Goal: Task Accomplishment & Management: Complete application form

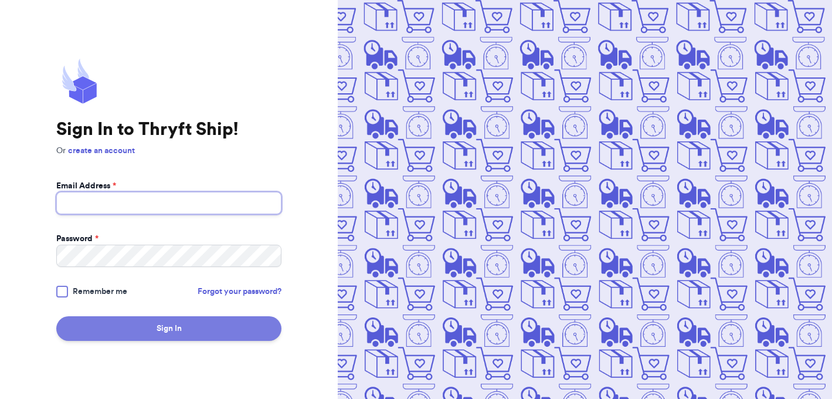
type input "[EMAIL_ADDRESS][DOMAIN_NAME]"
click at [196, 335] on button "Sign In" at bounding box center [168, 328] width 225 height 25
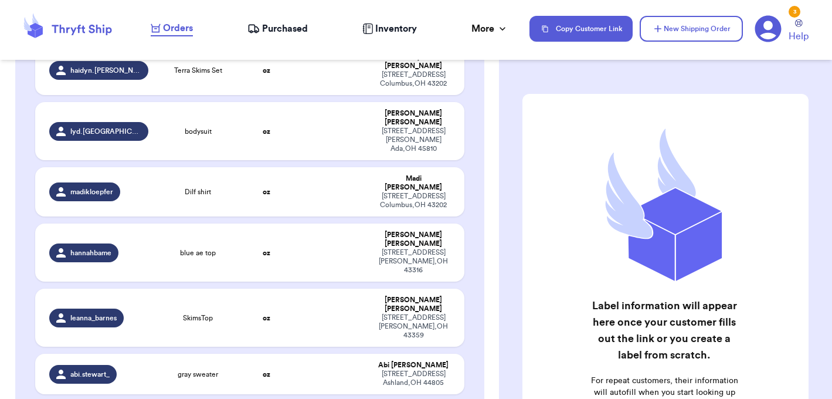
scroll to position [1290, 0]
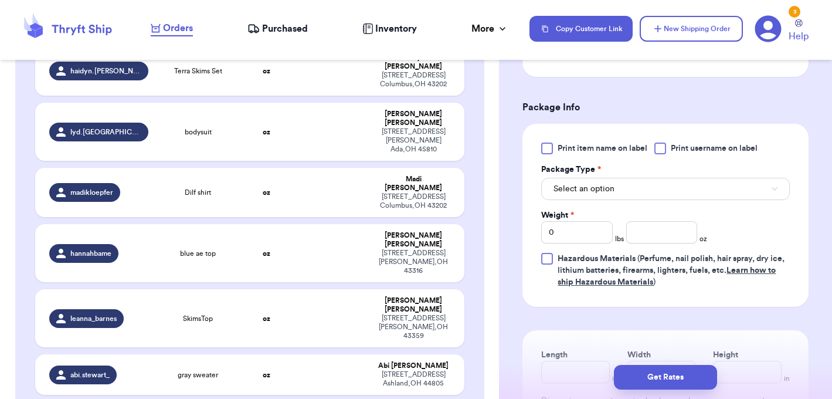
scroll to position [463, 0]
click at [599, 238] on input "0" at bounding box center [576, 233] width 71 height 22
type input "1"
click at [618, 180] on button "Select an option" at bounding box center [665, 190] width 249 height 22
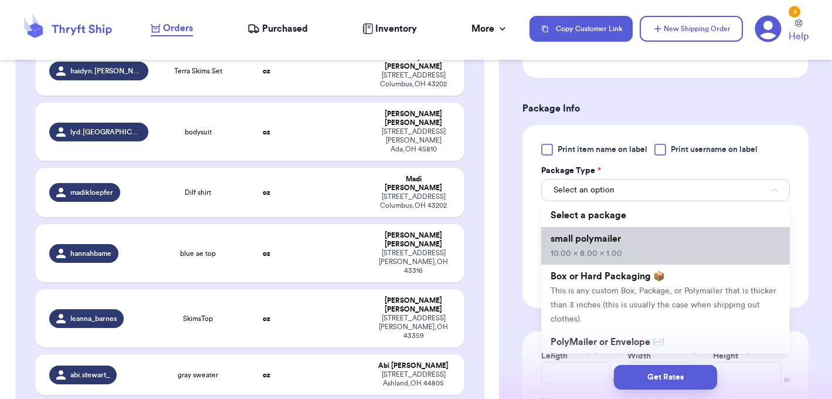
click at [640, 250] on li "small polymailer 10.00 x 8.00 x 1.00" at bounding box center [665, 246] width 249 height 38
type input "10"
type input "8"
type input "1"
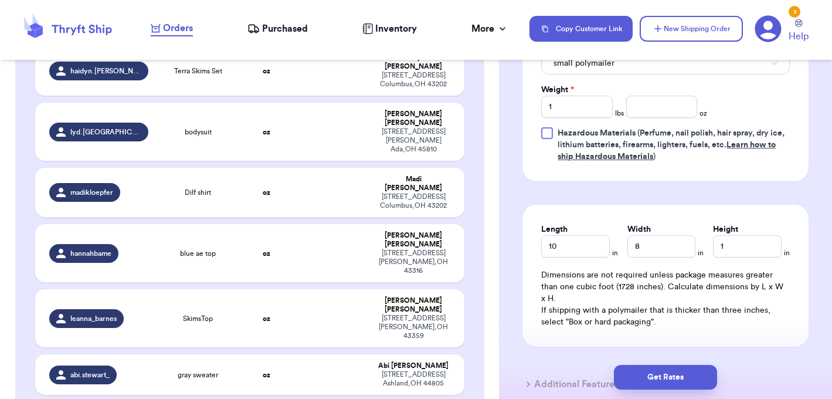
scroll to position [669, 0]
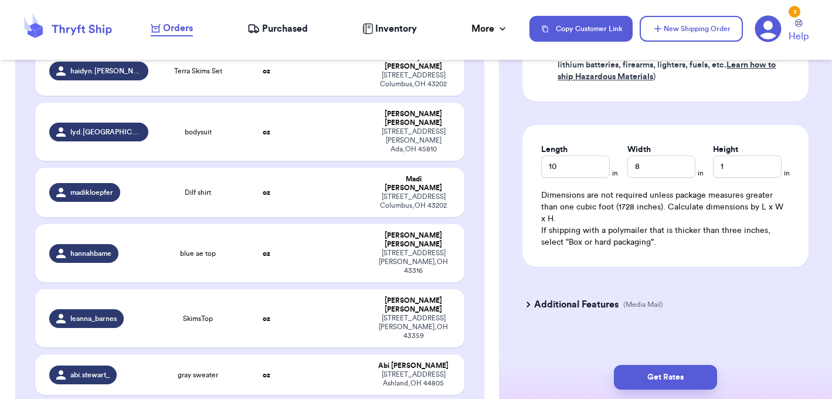
type input "Navy Abercrombie Crewneck"
type input "0"
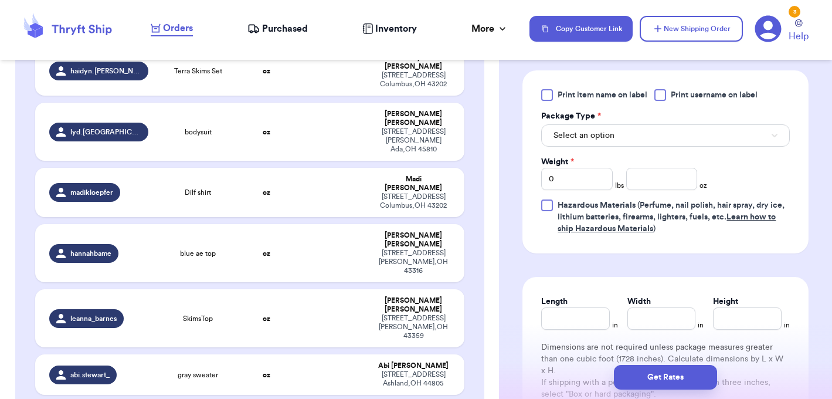
scroll to position [495, 0]
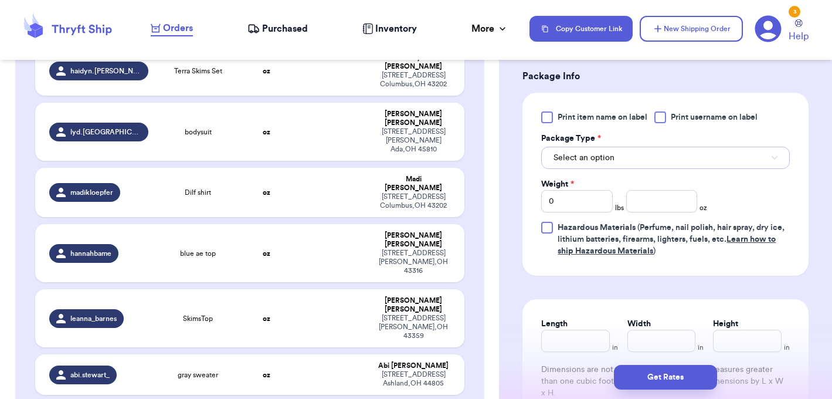
click at [629, 159] on button "Select an option" at bounding box center [665, 158] width 249 height 22
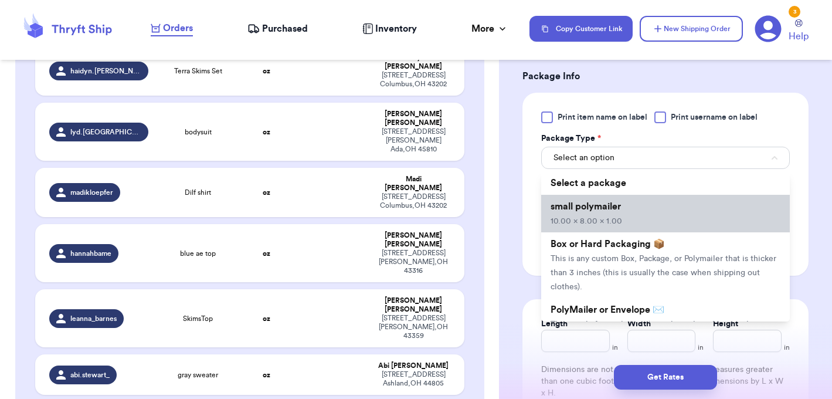
click at [628, 218] on li "small polymailer 10.00 x 8.00 x 1.00" at bounding box center [665, 214] width 249 height 38
type input "10"
type input "8"
type input "1"
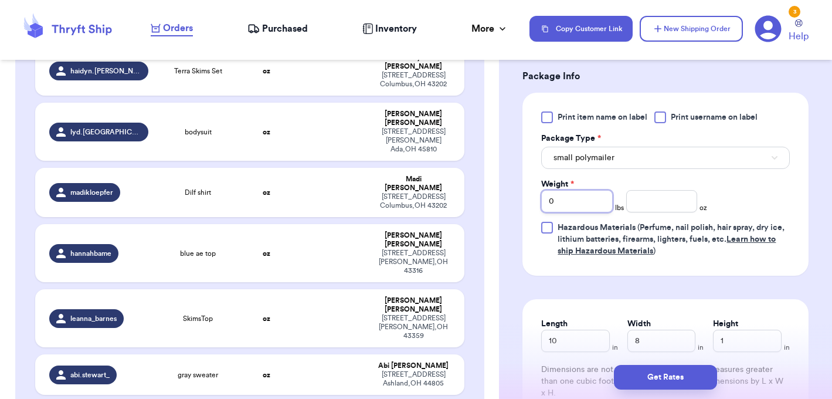
click at [595, 203] on input "0" at bounding box center [576, 201] width 71 height 22
click at [653, 203] on input "number" at bounding box center [661, 201] width 71 height 22
type input "1"
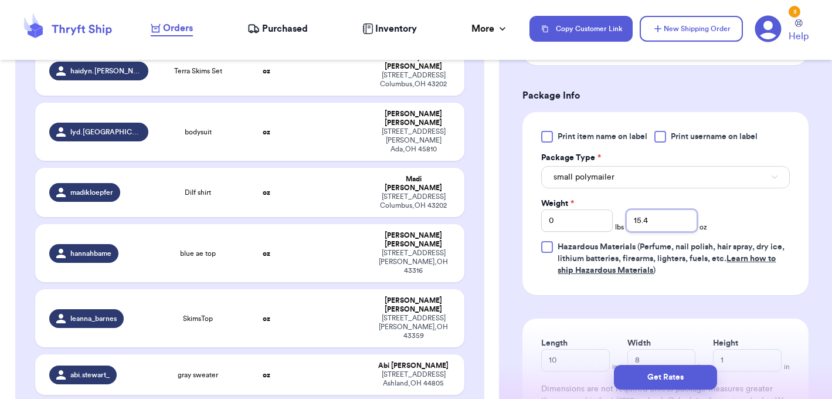
type input "15.4"
type input "Grey joggers"
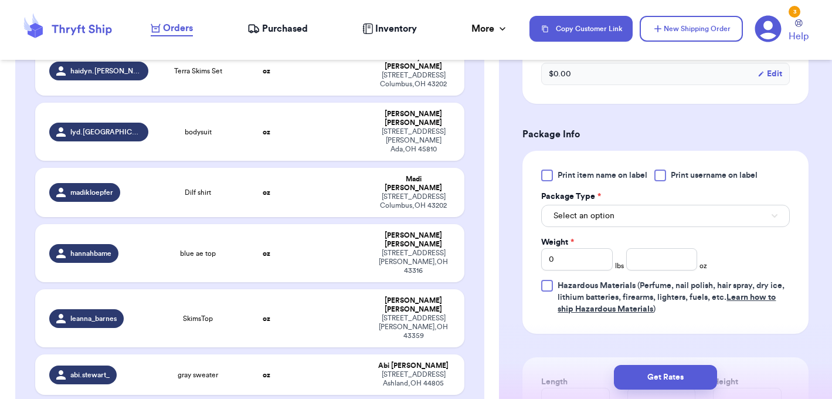
scroll to position [514, 0]
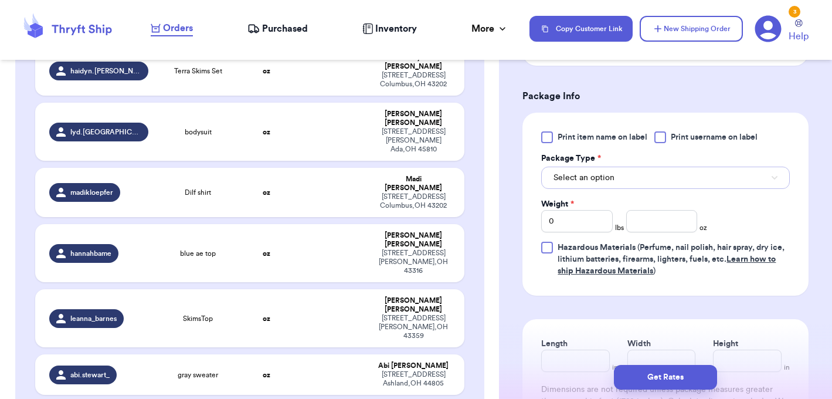
click at [610, 184] on button "Select an option" at bounding box center [665, 178] width 249 height 22
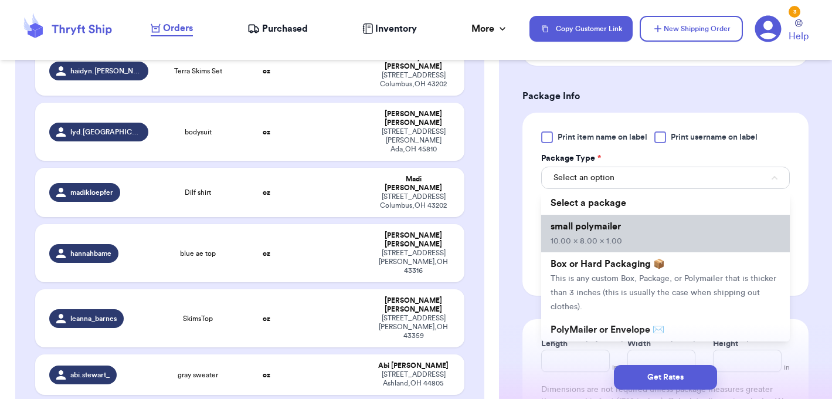
click at [611, 233] on li "small polymailer 10.00 x 8.00 x 1.00" at bounding box center [665, 234] width 249 height 38
type input "10"
type input "8"
type input "1"
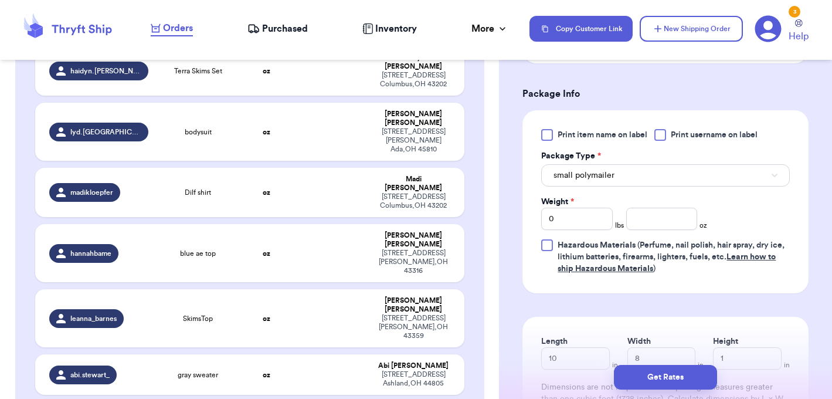
scroll to position [518, 0]
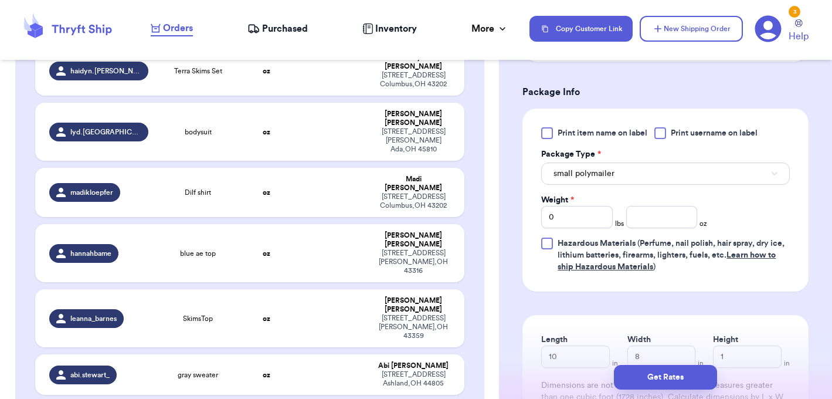
click at [583, 228] on div "Print item name on label Print username on label Package Type * small polymaile…" at bounding box center [665, 199] width 249 height 145
click at [585, 215] on input "0" at bounding box center [576, 217] width 71 height 22
type input "1"
click at [641, 216] on input "number" at bounding box center [661, 217] width 71 height 22
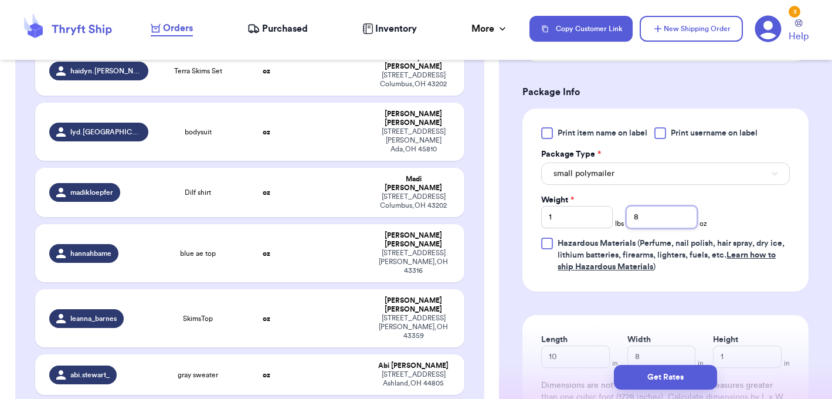
type input "8"
type input "Alo leggings"
type input "0"
type input "Lulu bag"
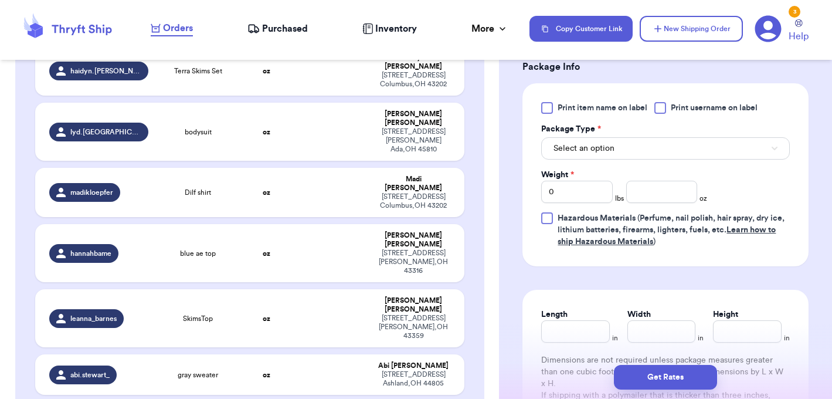
scroll to position [662, 0]
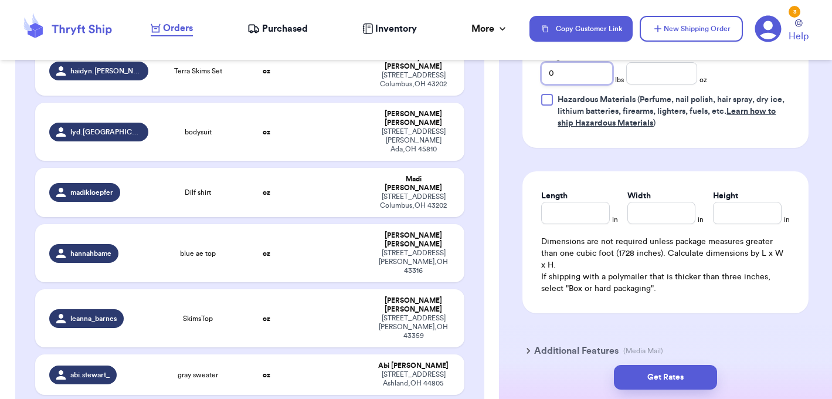
click at [589, 80] on input "0" at bounding box center [576, 73] width 71 height 22
type input "1"
click at [666, 79] on input "number" at bounding box center [661, 73] width 71 height 22
type input "2"
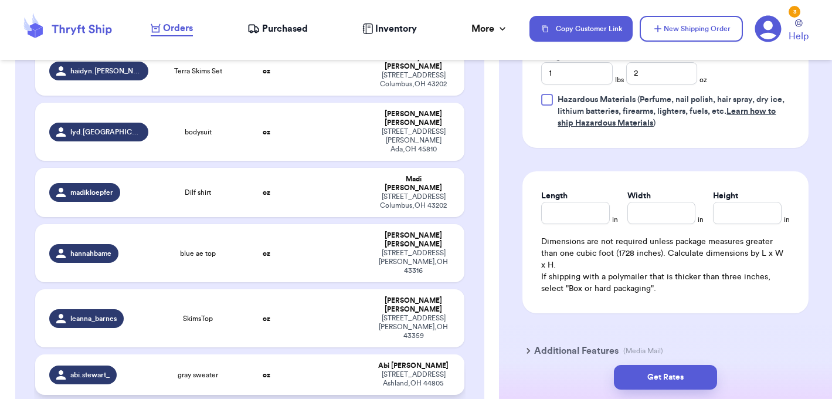
click at [317, 354] on td at bounding box center [331, 374] width 77 height 40
type input "gray sweater"
type input "0"
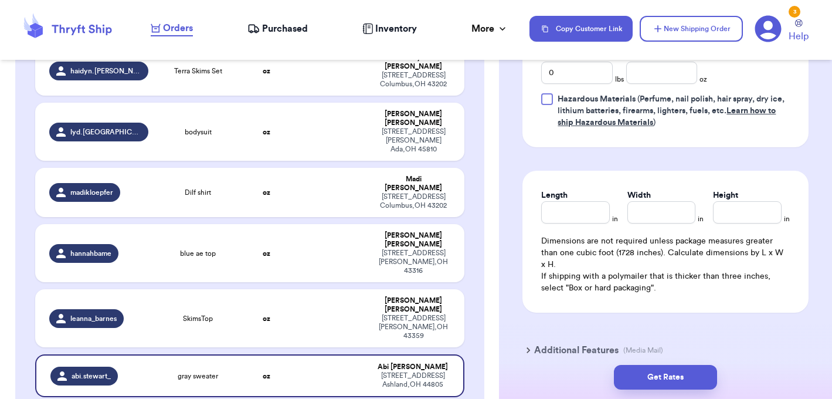
type input "Alo leggings"
type input "1"
type input "2"
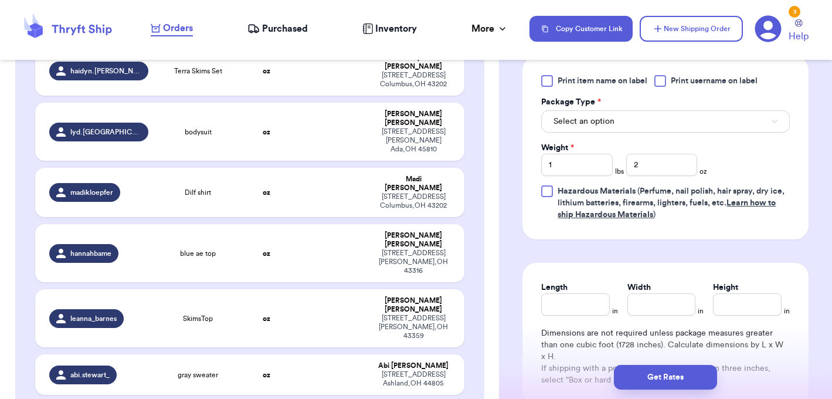
scroll to position [559, 0]
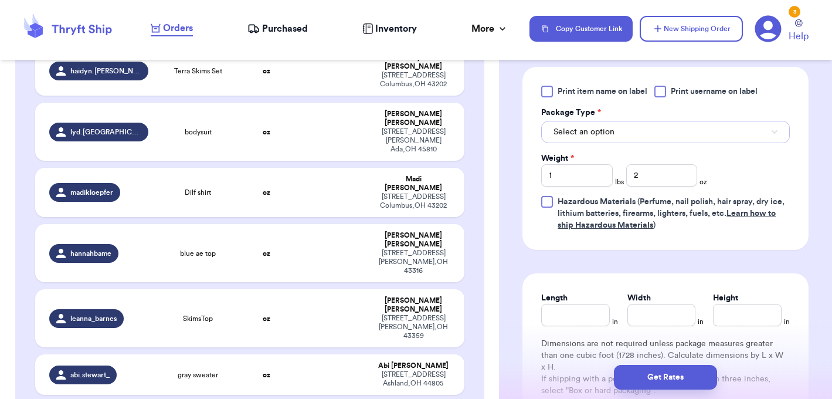
click at [632, 136] on button "Select an option" at bounding box center [665, 132] width 249 height 22
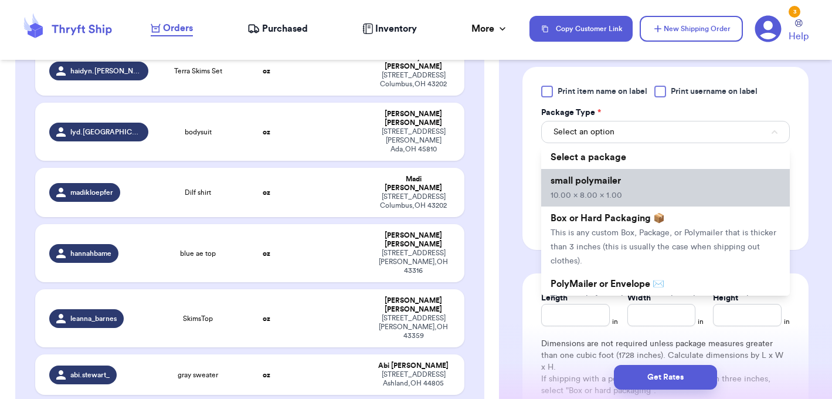
click at [620, 182] on span "small polymailer" at bounding box center [586, 180] width 70 height 9
type input "10"
type input "8"
type input "1"
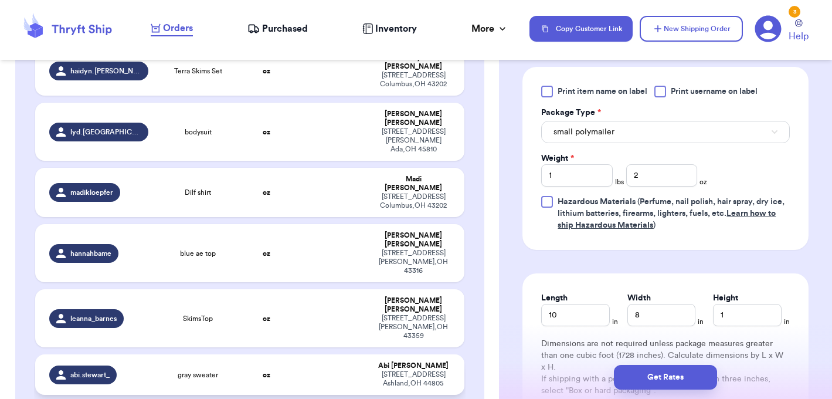
click at [363, 354] on td at bounding box center [331, 374] width 77 height 40
type input "gray sweater"
type input "0"
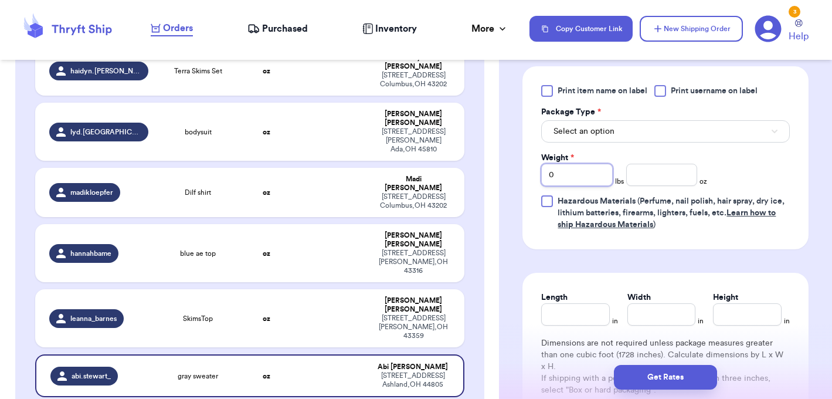
click at [575, 181] on input "0" at bounding box center [576, 175] width 71 height 22
type input "1"
click at [640, 171] on input "number" at bounding box center [661, 175] width 71 height 22
type input "2"
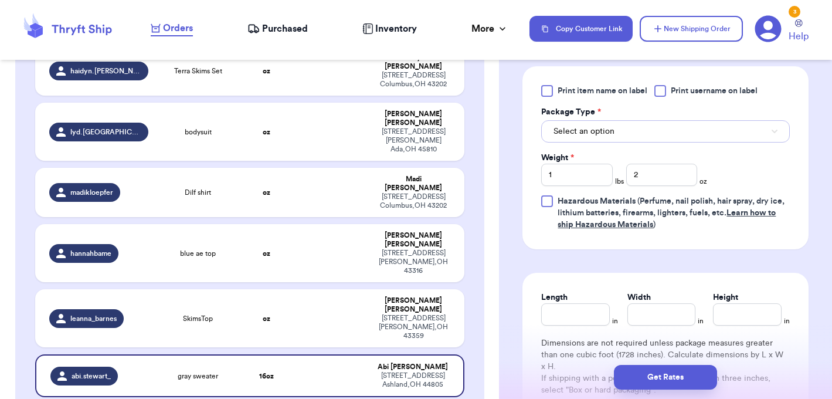
click at [653, 142] on button "Select an option" at bounding box center [665, 131] width 249 height 22
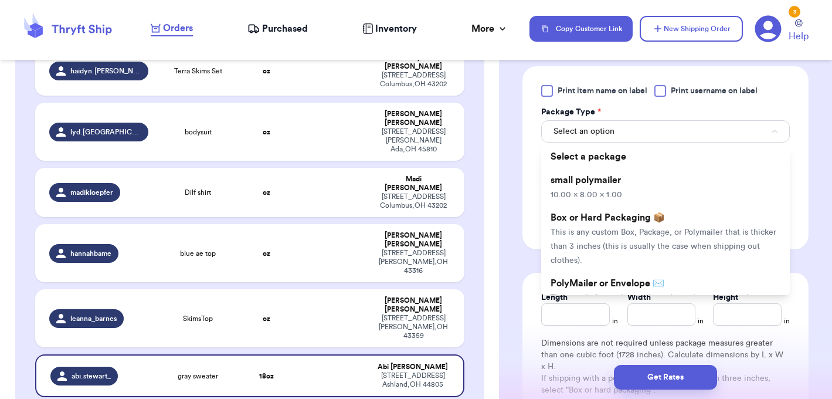
click at [618, 196] on span "10.00 x 8.00 x 1.00" at bounding box center [587, 195] width 72 height 8
type input "10"
type input "8"
type input "1"
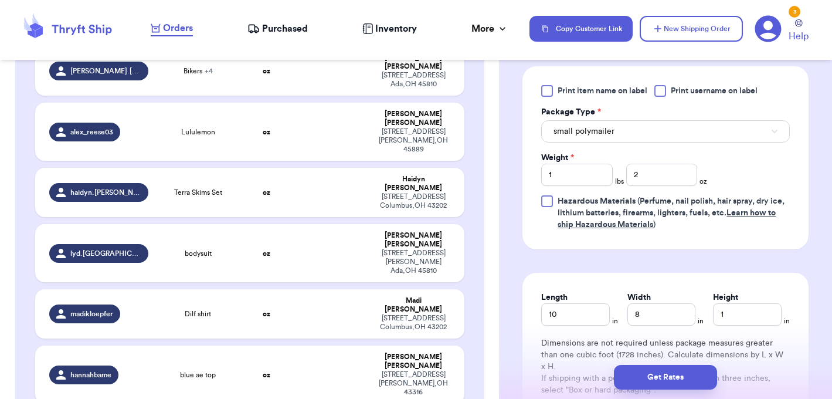
scroll to position [1158, 0]
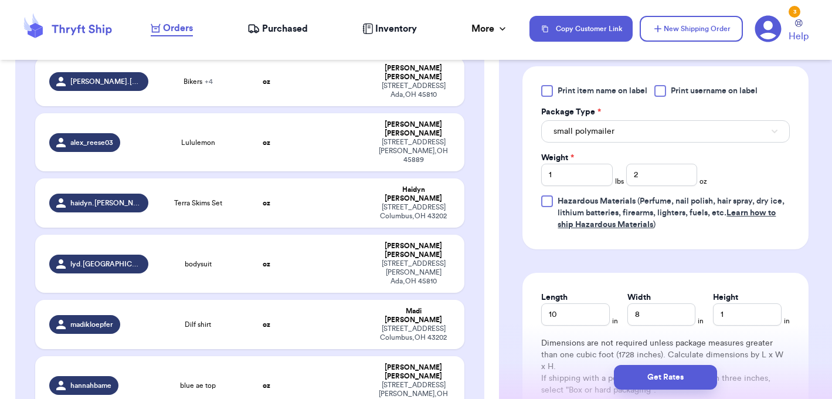
type input "SkimsTop"
type input "0"
click at [652, 171] on input "number" at bounding box center [661, 175] width 71 height 22
type input "7"
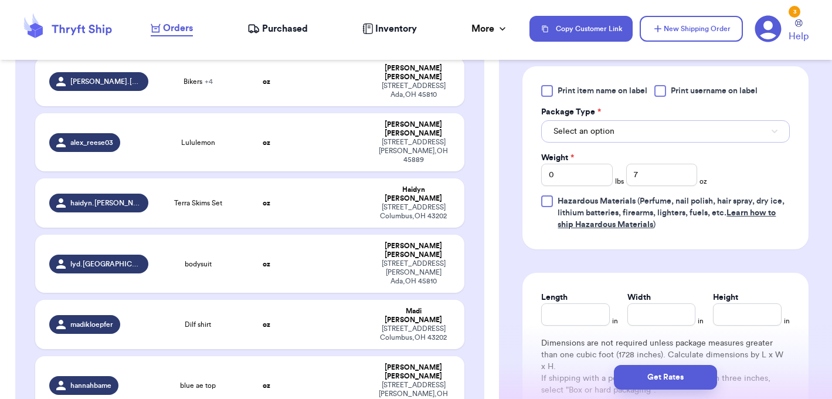
click at [645, 139] on button "Select an option" at bounding box center [665, 131] width 249 height 22
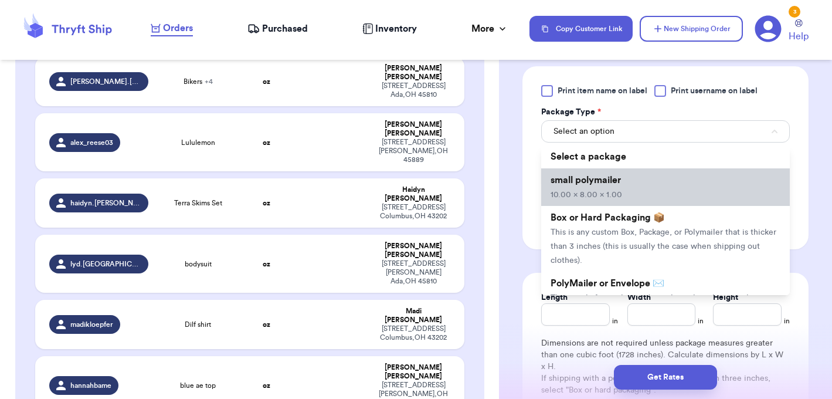
click at [618, 196] on span "10.00 x 8.00 x 1.00" at bounding box center [587, 195] width 72 height 8
type input "10"
type input "8"
type input "1"
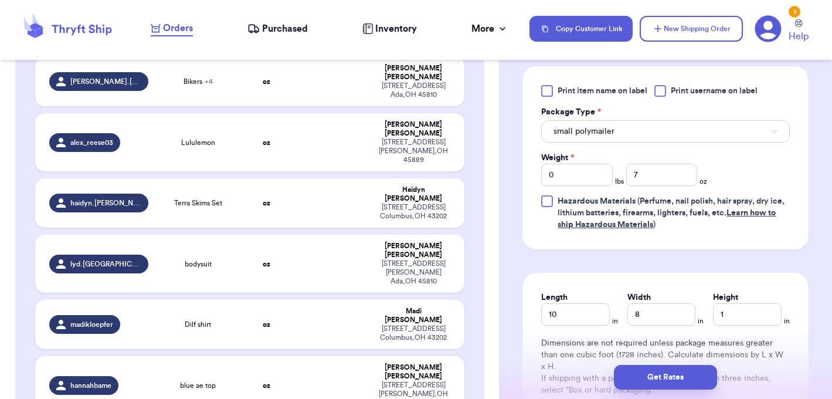
scroll to position [1099, 0]
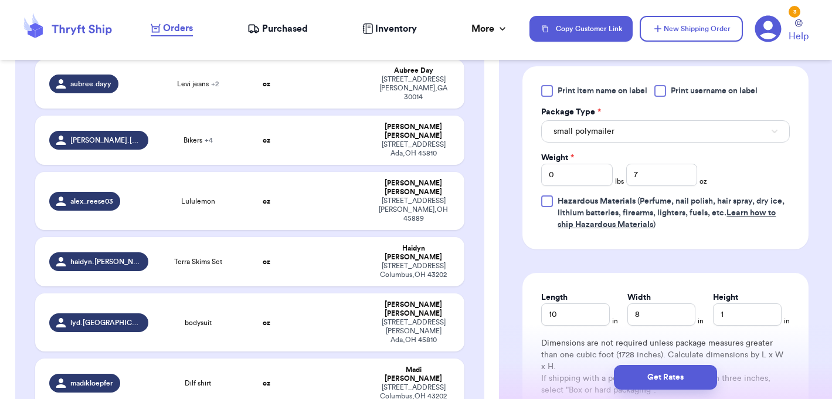
type input "blue ae top"
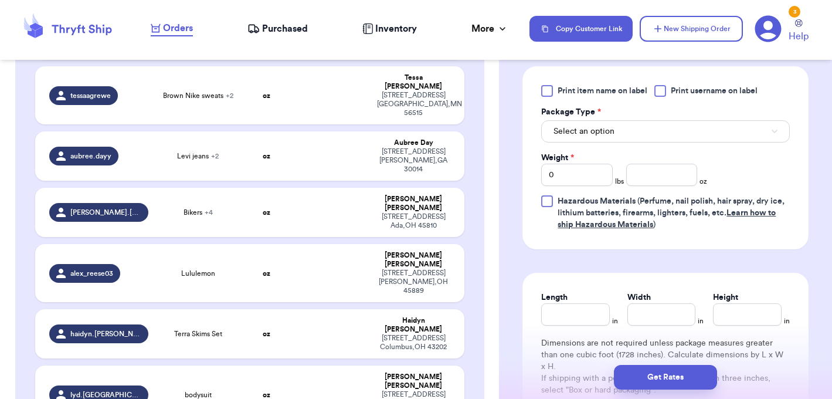
scroll to position [1027, 0]
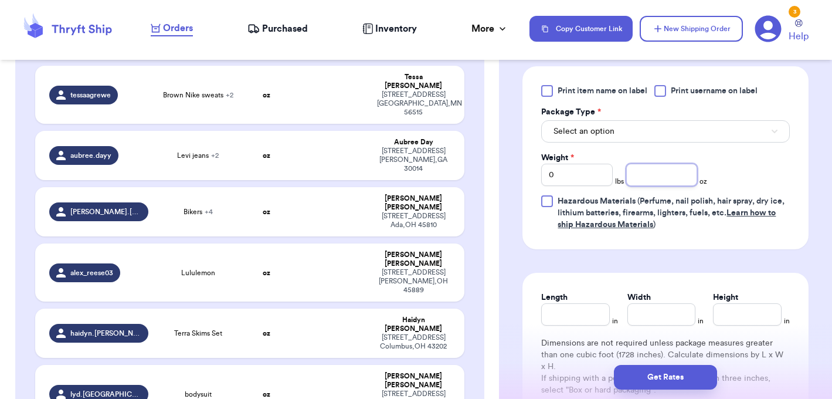
click at [680, 171] on input "number" at bounding box center [661, 175] width 71 height 22
type input "5"
click at [647, 139] on button "Select an option" at bounding box center [665, 131] width 249 height 22
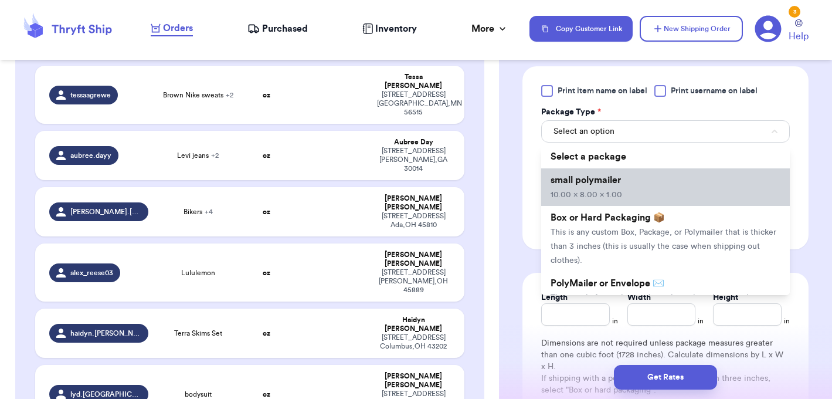
click at [627, 177] on li "small polymailer 10.00 x 8.00 x 1.00" at bounding box center [665, 187] width 249 height 38
type input "10"
type input "8"
type input "1"
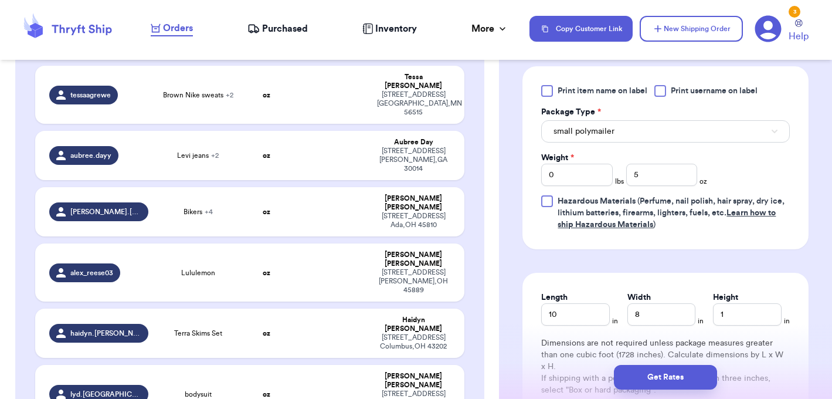
type input "Dilf shirt"
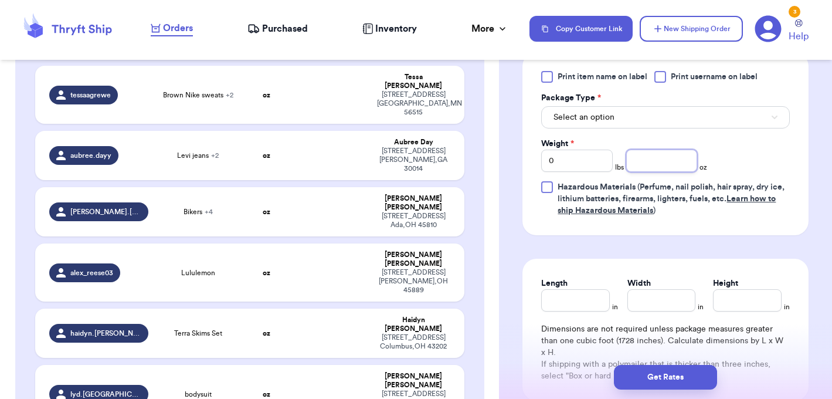
click at [648, 171] on input "number" at bounding box center [661, 161] width 71 height 22
type input "7.5"
click at [643, 128] on button "Select an option" at bounding box center [665, 117] width 249 height 22
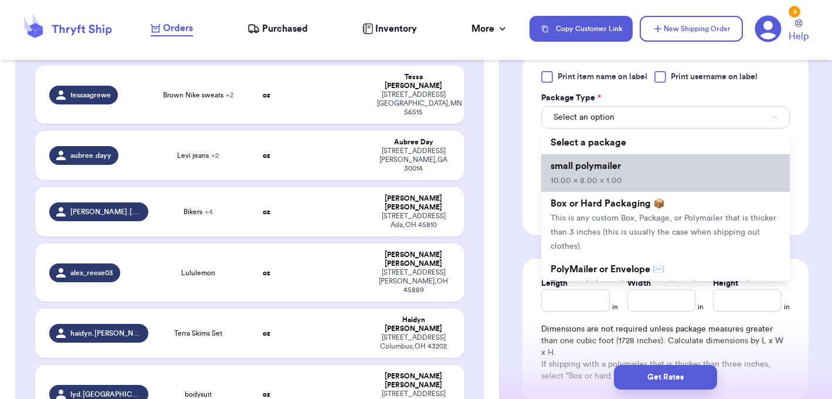
click at [618, 185] on span "10.00 x 8.00 x 1.00" at bounding box center [587, 181] width 72 height 8
type input "10"
type input "8"
type input "1"
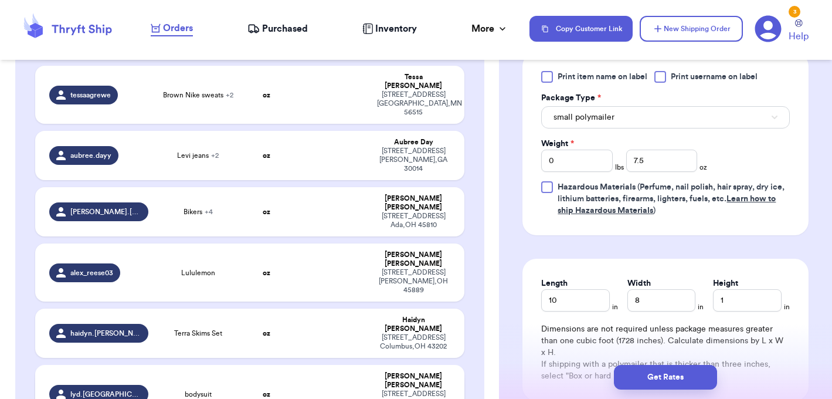
click at [303, 365] on td at bounding box center [331, 394] width 77 height 58
type input "bodysuit"
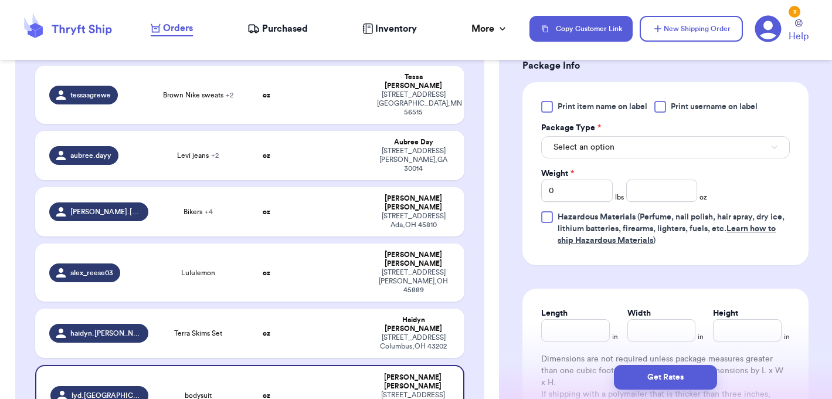
scroll to position [493, 0]
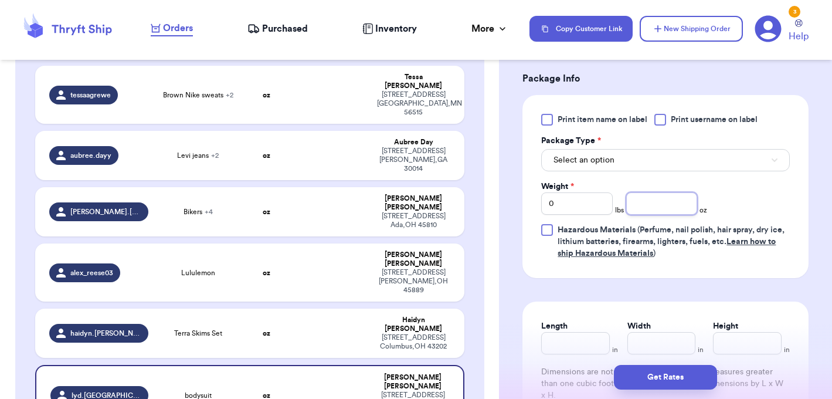
click at [686, 206] on input "number" at bounding box center [661, 203] width 71 height 22
type input "13"
click at [667, 157] on button "Select an option" at bounding box center [665, 160] width 249 height 22
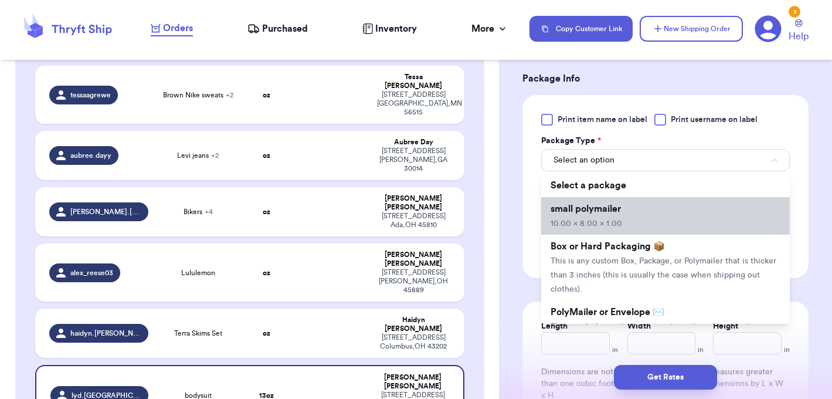
click at [617, 213] on span "small polymailer" at bounding box center [586, 208] width 70 height 9
type input "10"
type input "8"
type input "1"
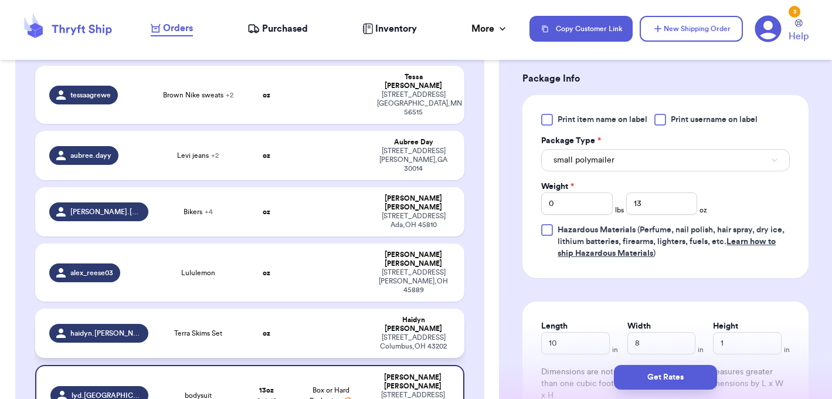
click at [283, 308] on td "oz" at bounding box center [267, 332] width 52 height 49
type input "Terra Skims Set"
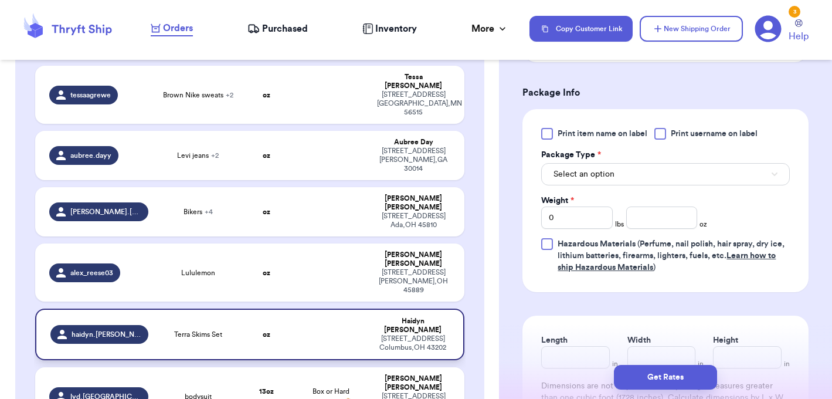
scroll to position [507, 0]
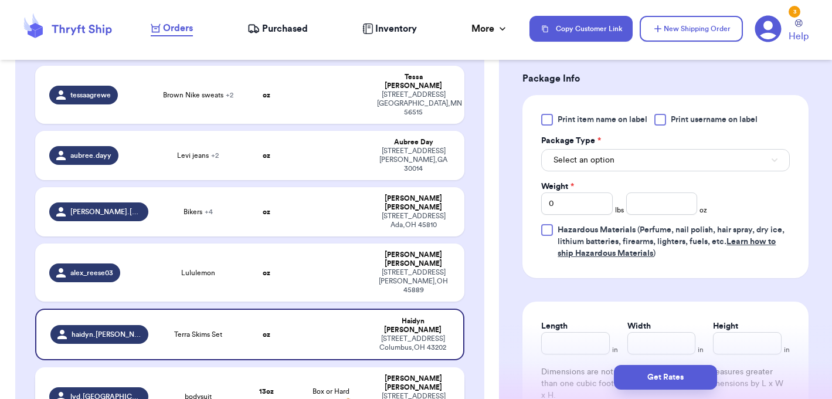
click at [367, 367] on td "Box or Hard Packaging 📦" at bounding box center [331, 396] width 77 height 58
type input "bodysuit"
type input "13"
type input "10"
type input "8"
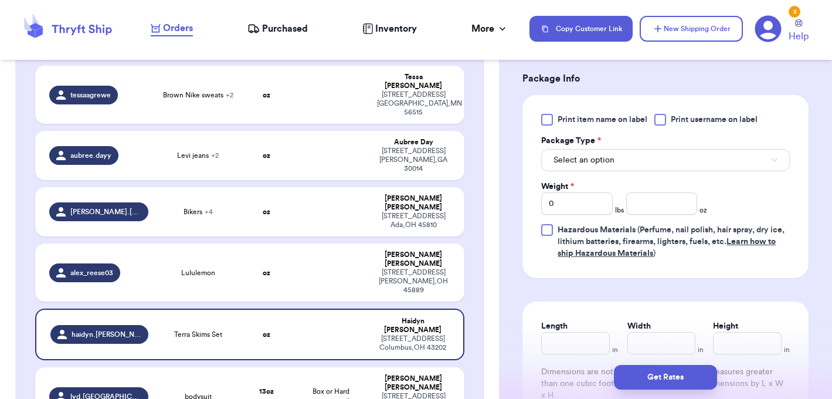
type input "1"
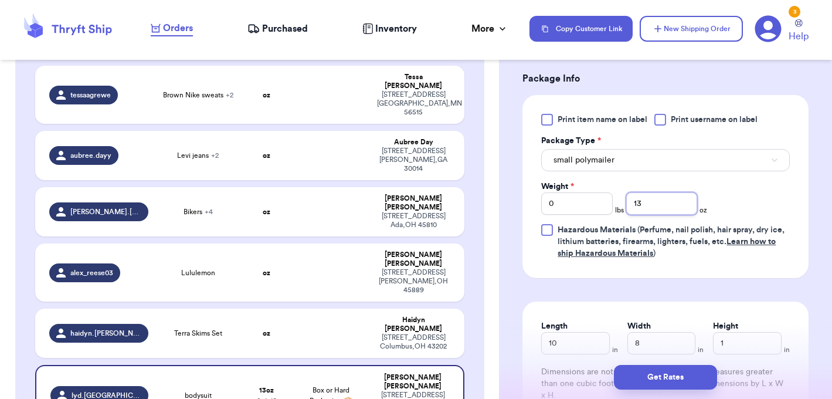
click at [644, 203] on input "13" at bounding box center [661, 203] width 71 height 22
type input "16"
click at [335, 308] on td at bounding box center [331, 332] width 77 height 49
type input "Terra Skims Set"
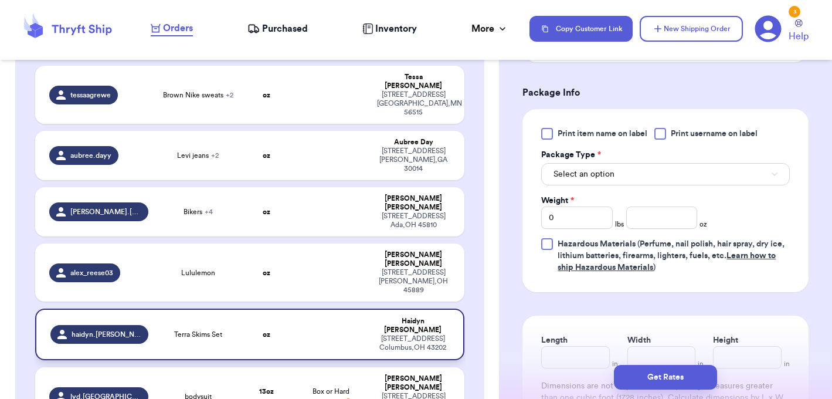
scroll to position [507, 0]
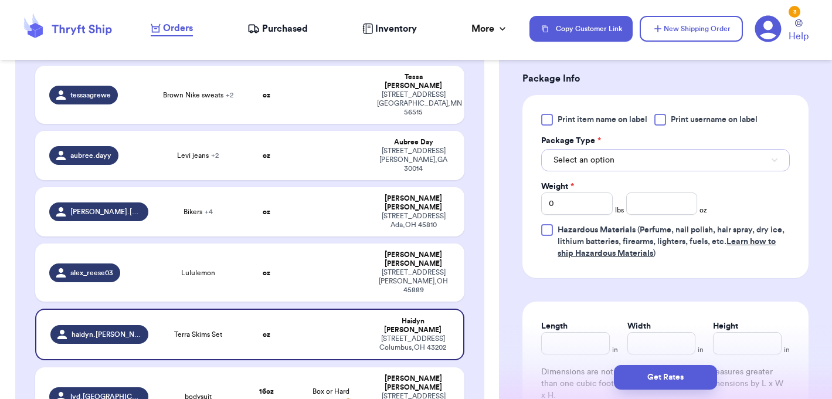
click at [600, 169] on button "Select an option" at bounding box center [665, 160] width 249 height 22
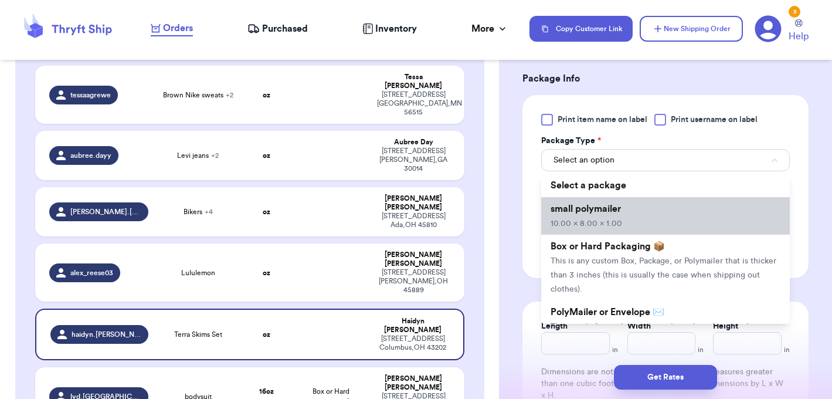
click at [599, 209] on span "small polymailer" at bounding box center [586, 208] width 70 height 9
type input "10"
type input "8"
type input "1"
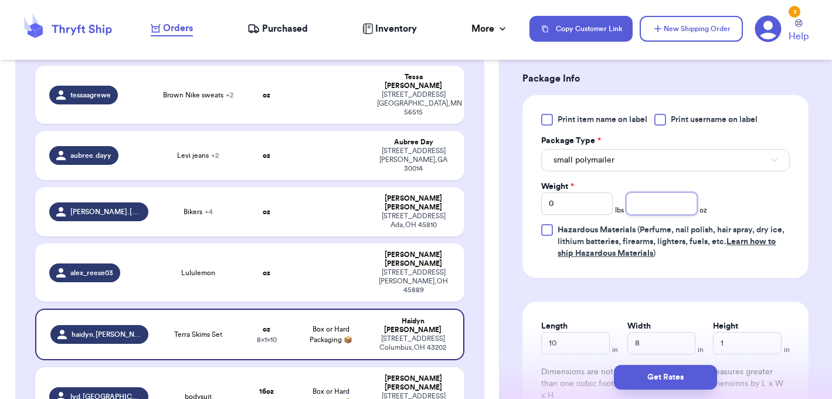
click at [648, 209] on input "number" at bounding box center [661, 203] width 71 height 22
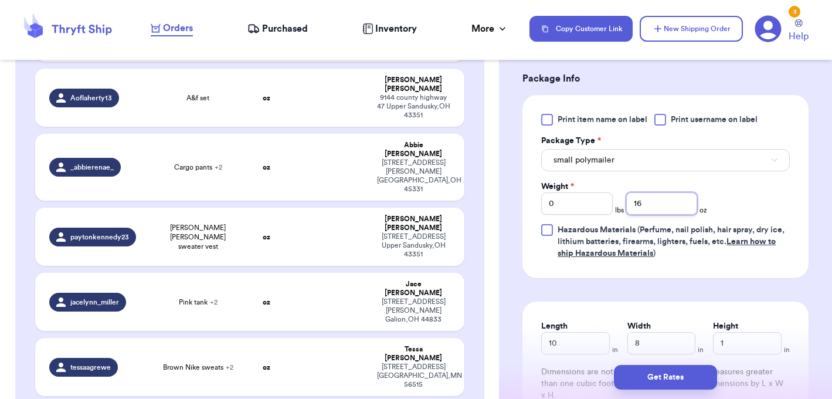
scroll to position [752, 0]
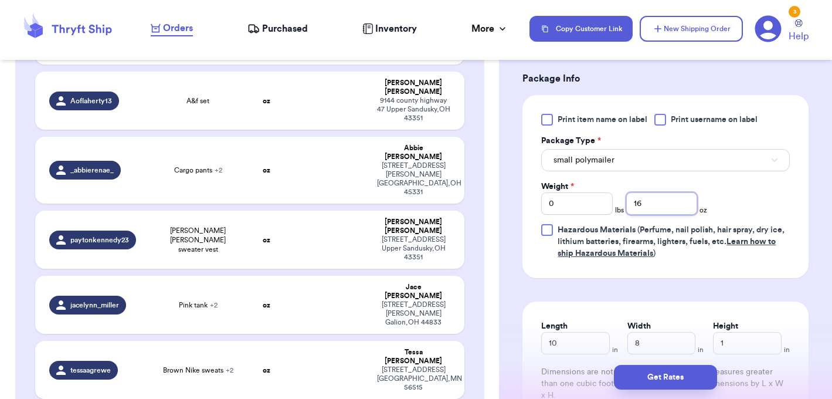
type input "16"
type input "Lululemon"
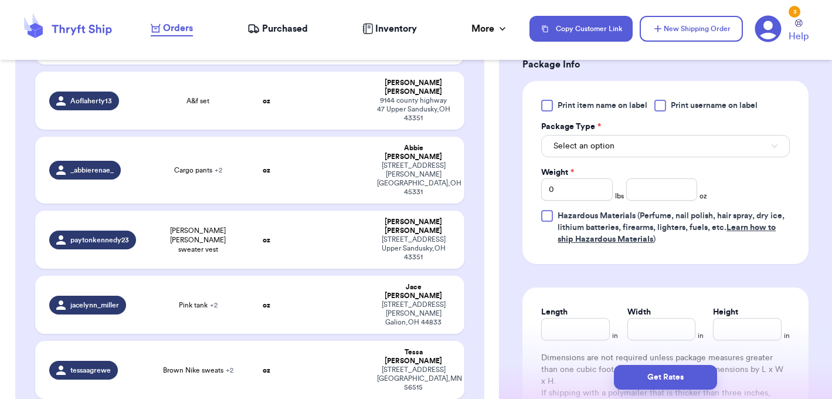
scroll to position [493, 0]
